Goal: Task Accomplishment & Management: Manage account settings

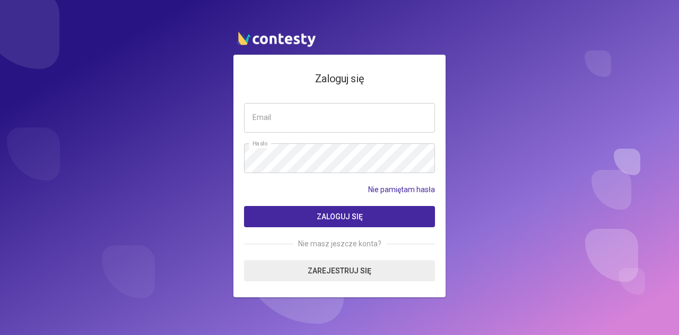
type input "**********"
click at [344, 212] on button "Zaloguj się" at bounding box center [339, 216] width 191 height 21
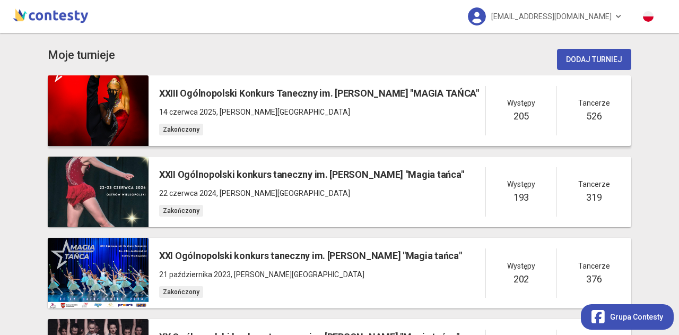
click at [189, 91] on h5 "XXIII Ogólnopolski Konkurs Taneczny im. [PERSON_NAME] "MAGIA TAŃCA"" at bounding box center [319, 93] width 320 height 15
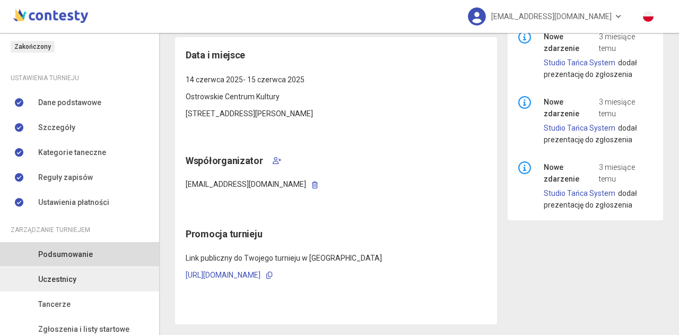
scroll to position [169, 0]
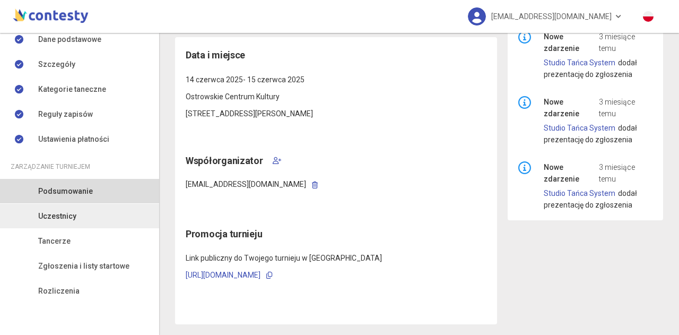
click at [67, 217] on span "Uczestnicy" at bounding box center [57, 216] width 38 height 12
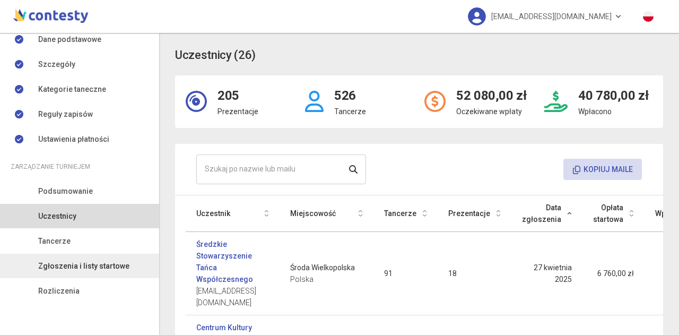
click at [98, 269] on span "Zgłoszenia i listy startowe" at bounding box center [83, 266] width 91 height 12
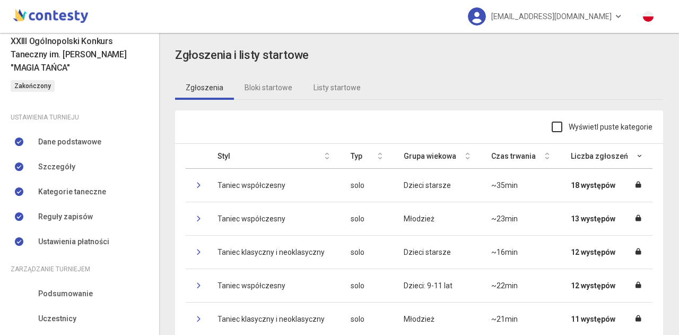
scroll to position [58, 0]
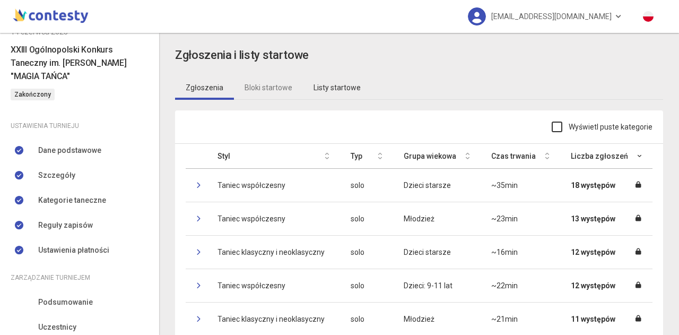
click at [325, 84] on link "Listy startowe" at bounding box center [337, 87] width 68 height 24
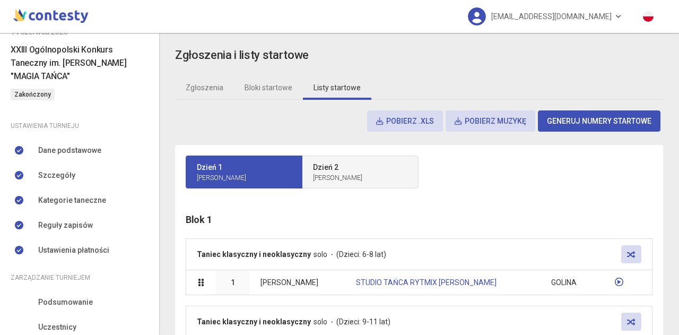
click at [363, 165] on p "Dzień 2" at bounding box center [360, 167] width 94 height 12
